Goal: Check status: Check status

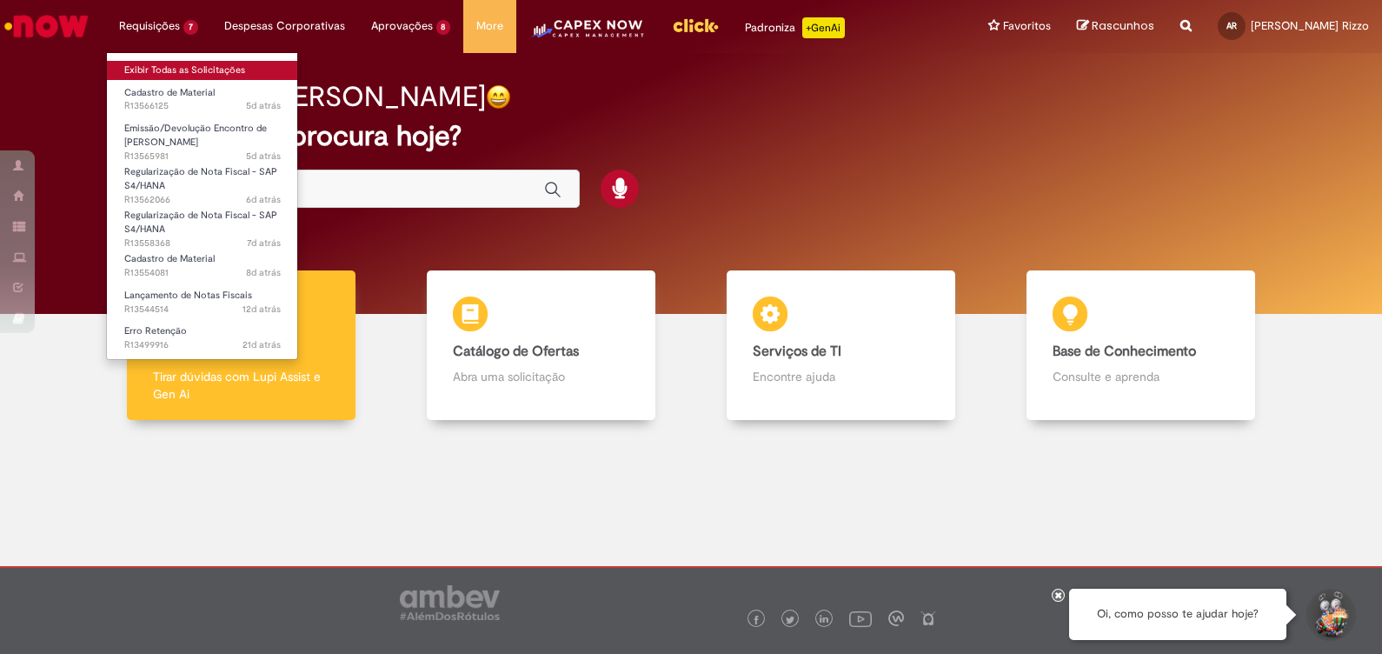
click at [158, 65] on link "Exibir Todas as Solicitações" at bounding box center [202, 70] width 191 height 19
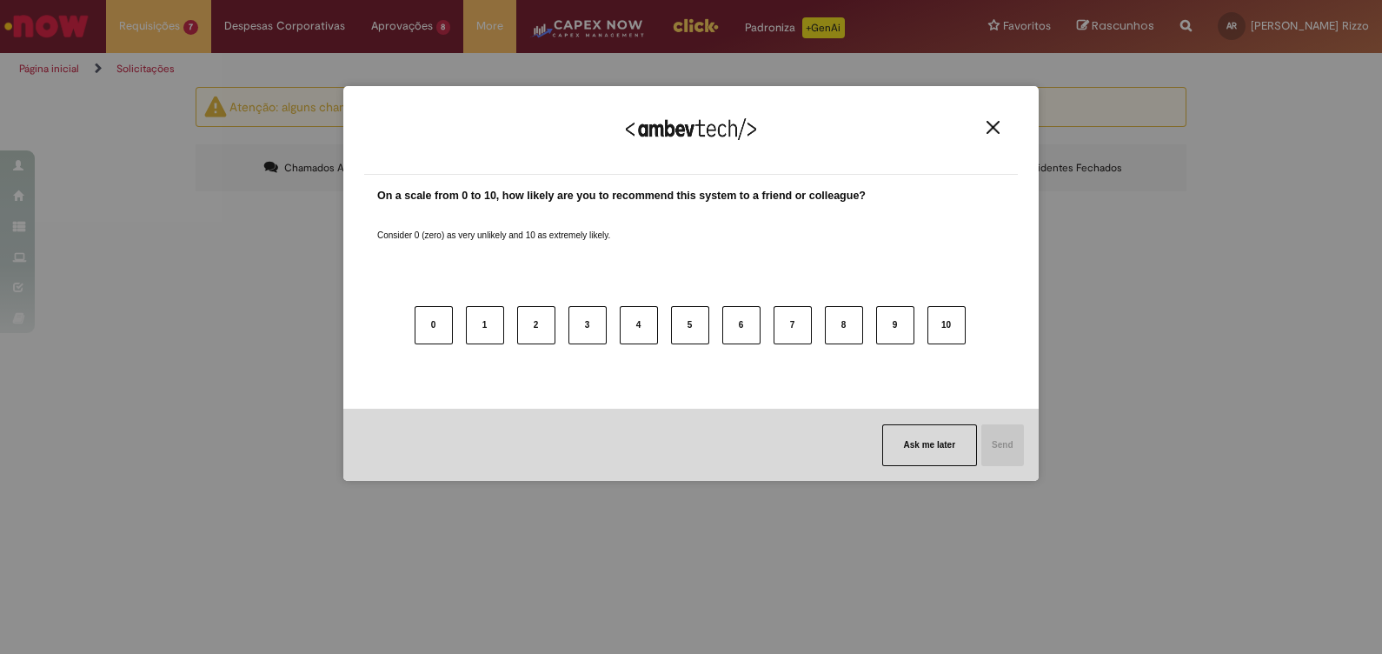
click at [997, 128] on img "Close" at bounding box center [993, 127] width 13 height 13
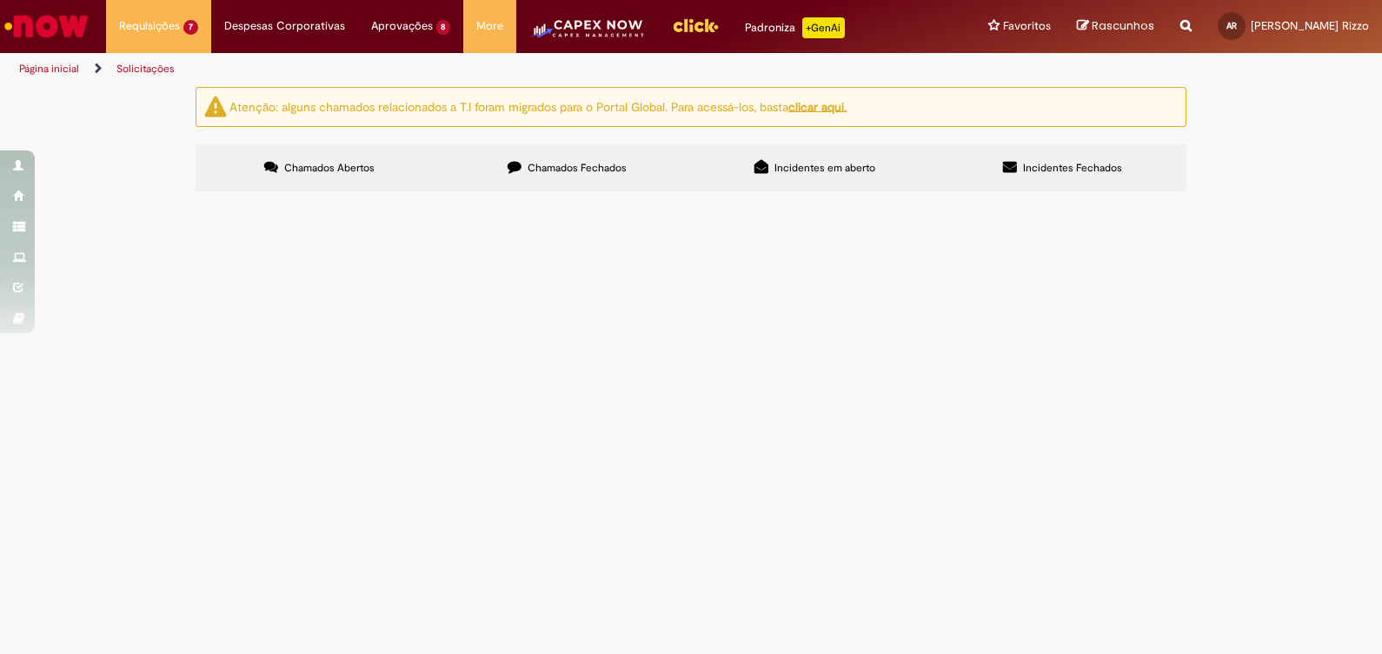
click at [0, 0] on span "Emissão/Devolução Encontro de [PERSON_NAME]" at bounding box center [0, 0] width 0 height 0
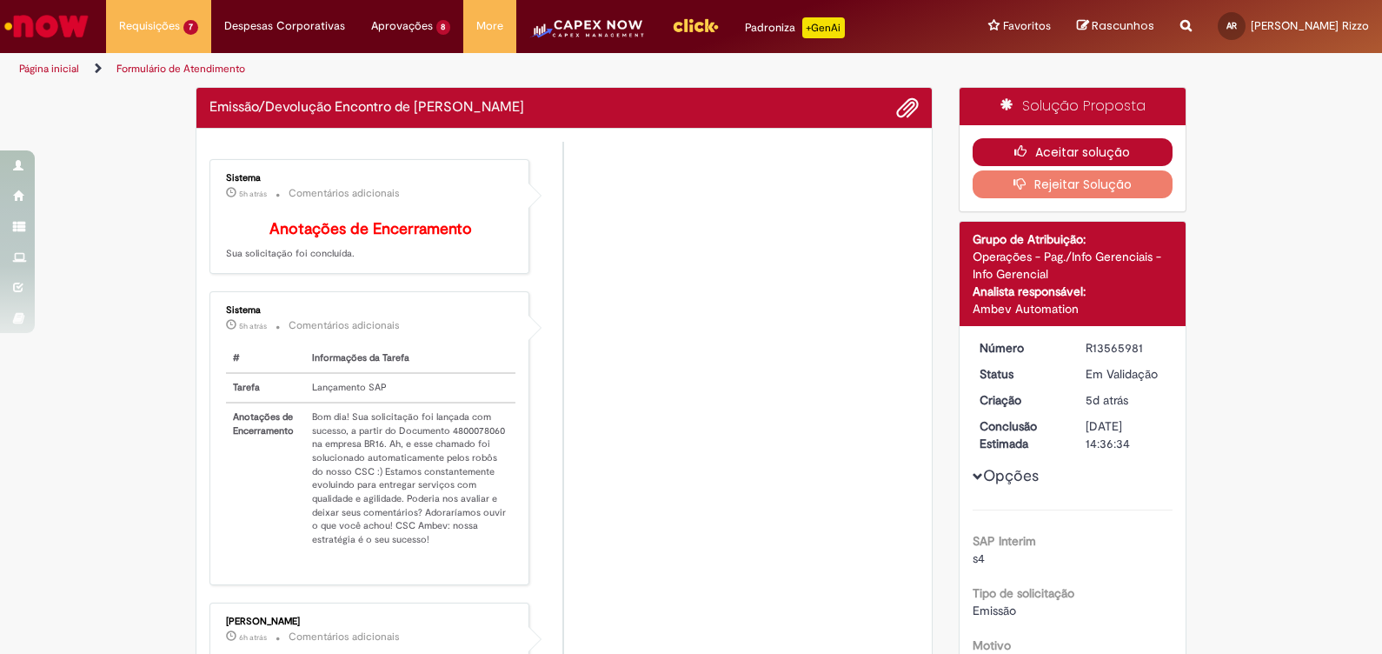
click at [1088, 146] on button "Aceitar solução" at bounding box center [1073, 152] width 201 height 28
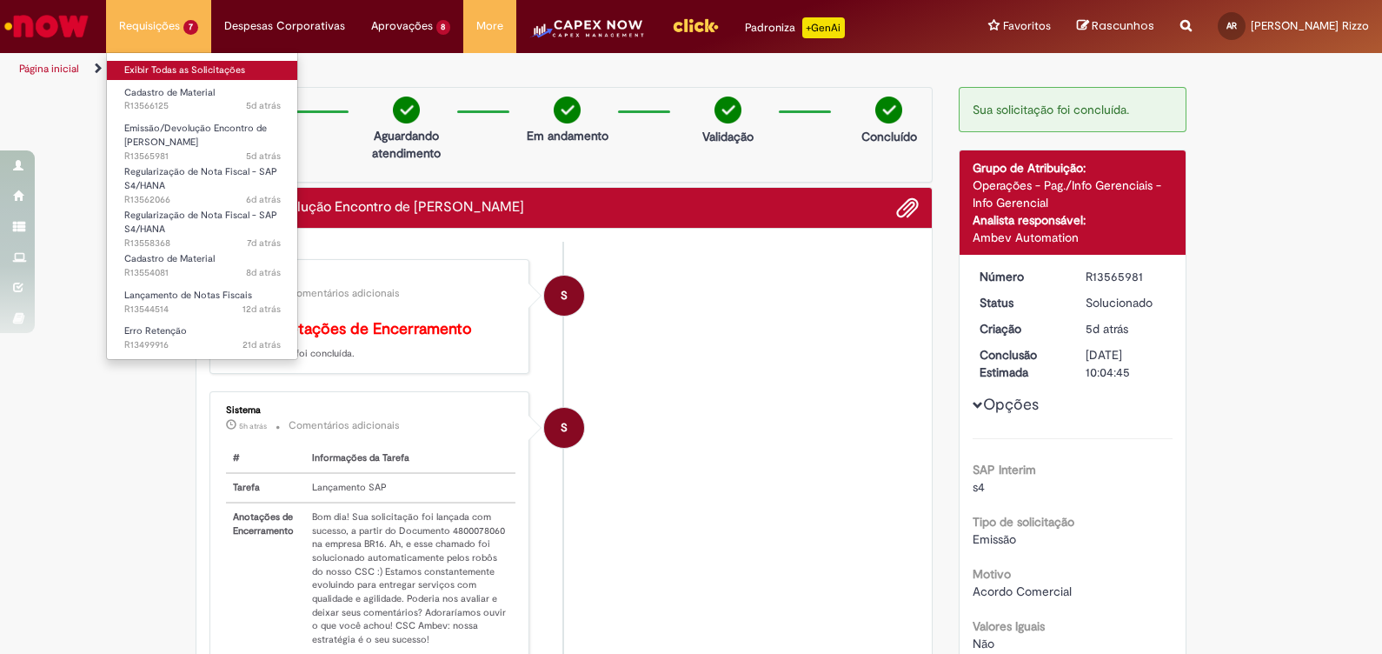
click at [167, 65] on link "Exibir Todas as Solicitações" at bounding box center [202, 70] width 191 height 19
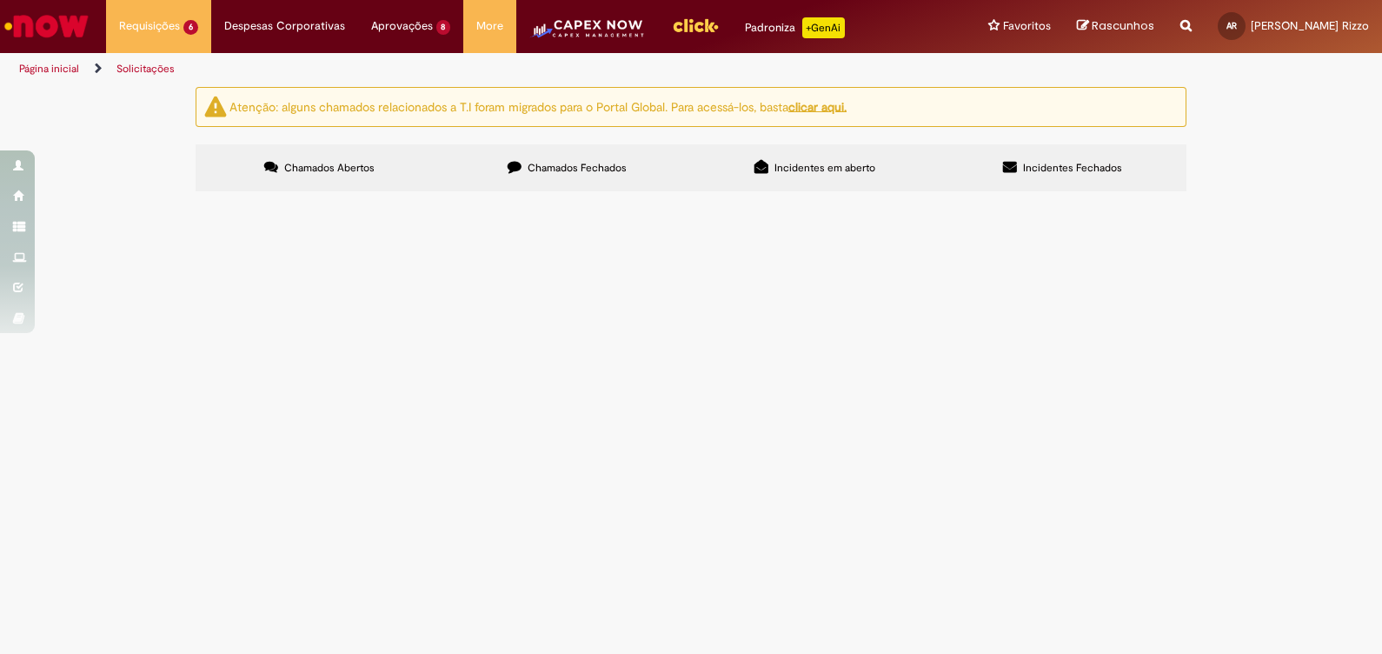
click at [0, 0] on span "Lançamento de Notas Fiscais" at bounding box center [0, 0] width 0 height 0
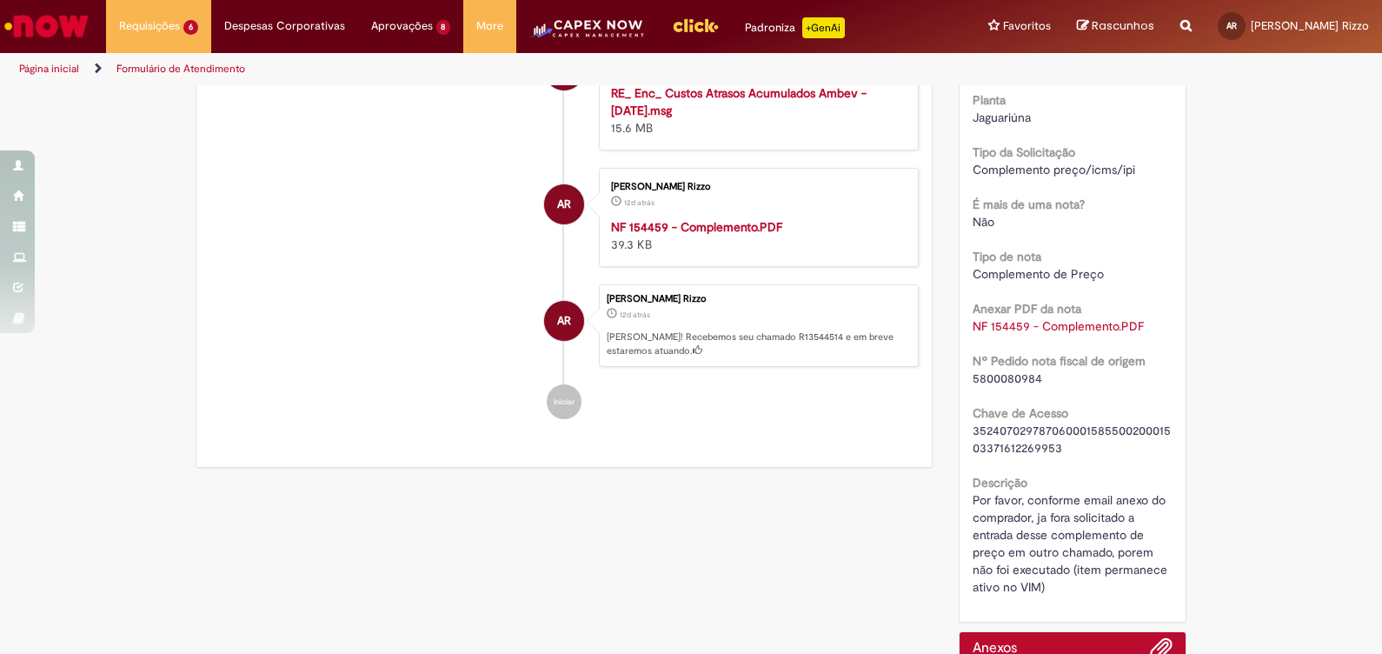
scroll to position [392, 0]
